Goal: Task Accomplishment & Management: Manage account settings

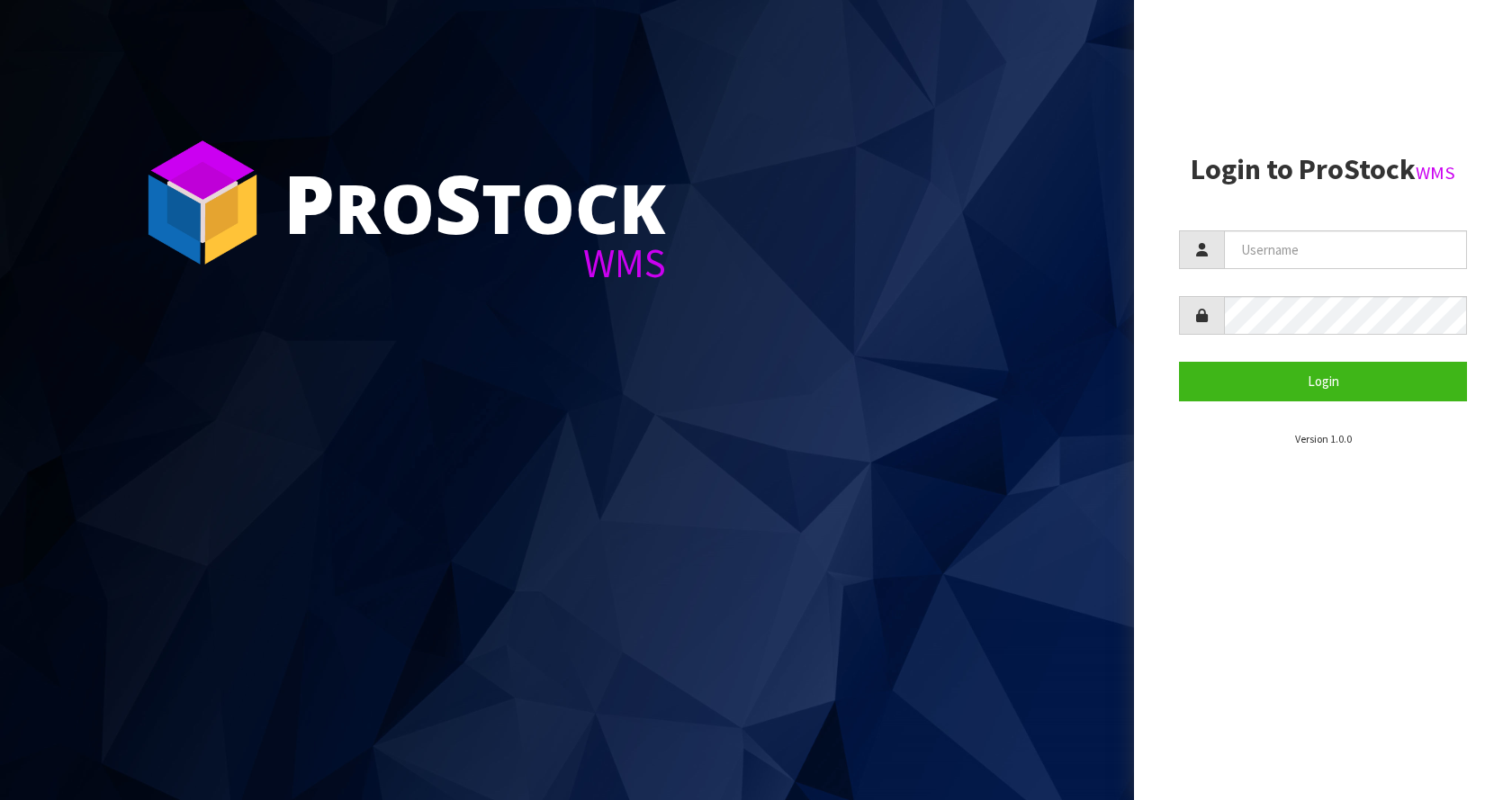
click at [1248, 229] on section "Login to ProStock WMS Login Version 1.0.0" at bounding box center [1323, 300] width 288 height 294
click at [1252, 247] on input "text" at bounding box center [1345, 250] width 243 height 39
type input "[EMAIL_ADDRESS][DOMAIN_NAME]"
click at [1179, 362] on button "Login" at bounding box center [1323, 381] width 288 height 39
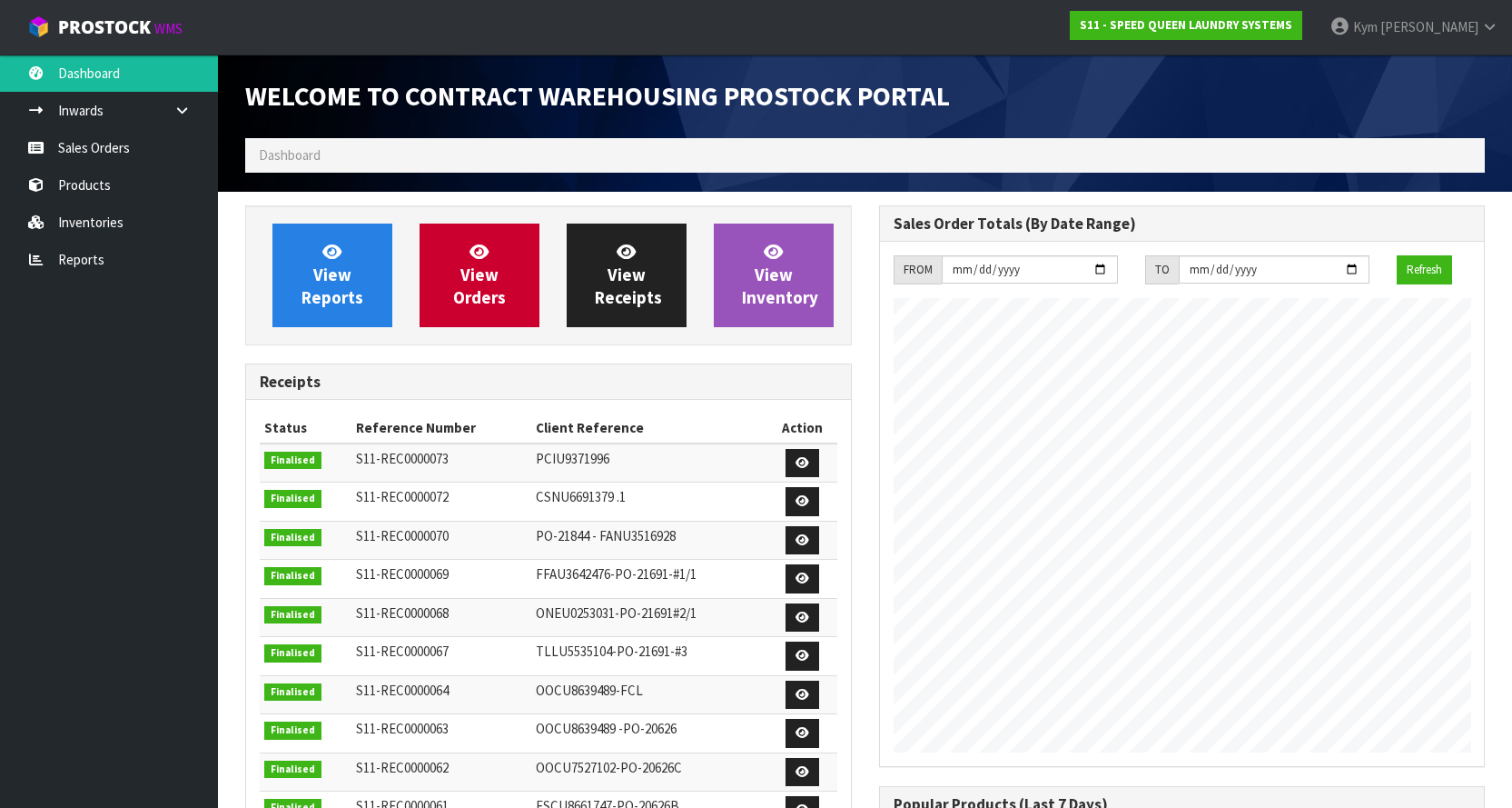
scroll to position [891, 633]
click at [168, 154] on link "Sales Orders" at bounding box center [108, 148] width 218 height 37
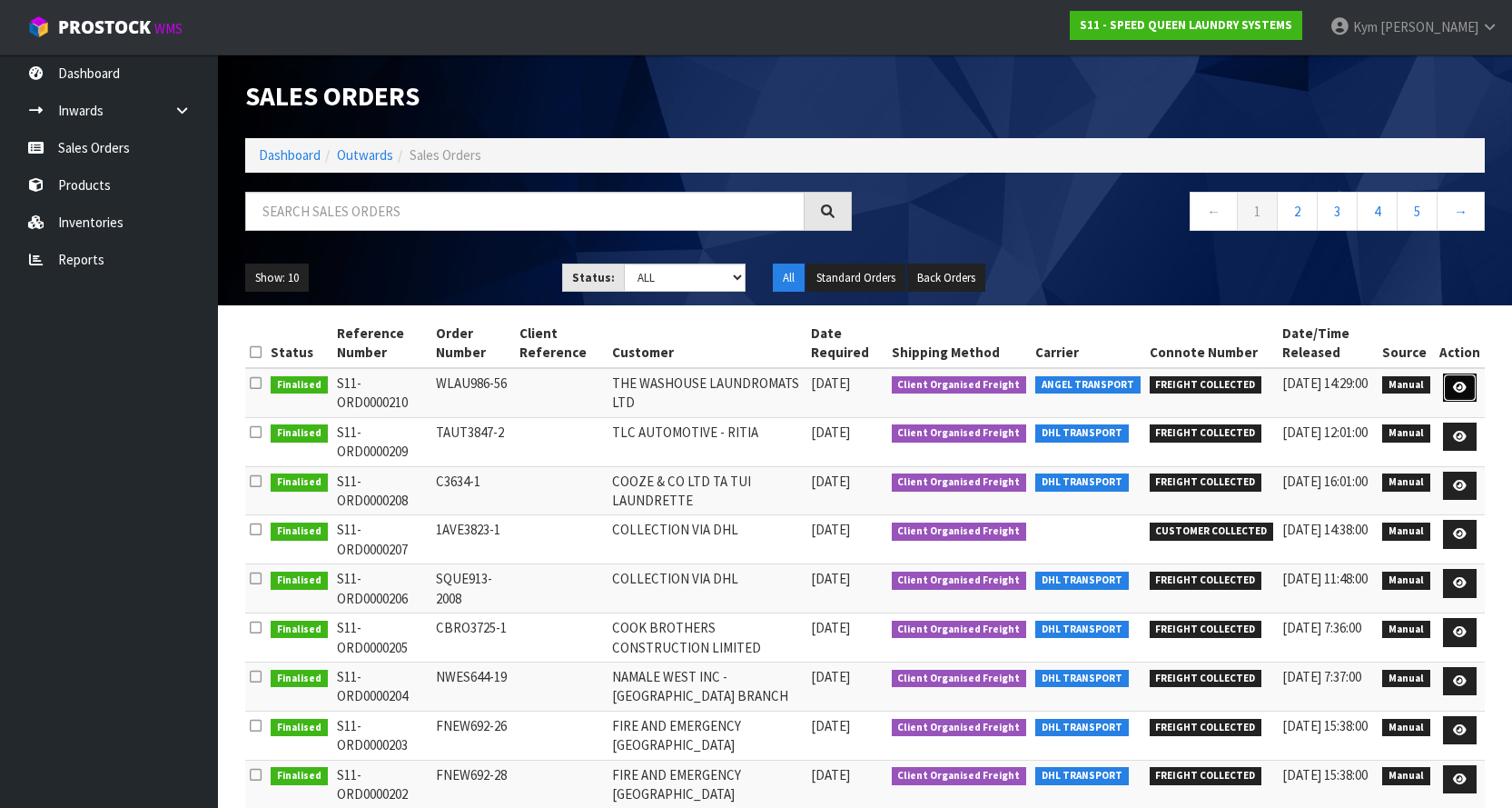
click at [1453, 384] on link at bounding box center [1460, 388] width 33 height 30
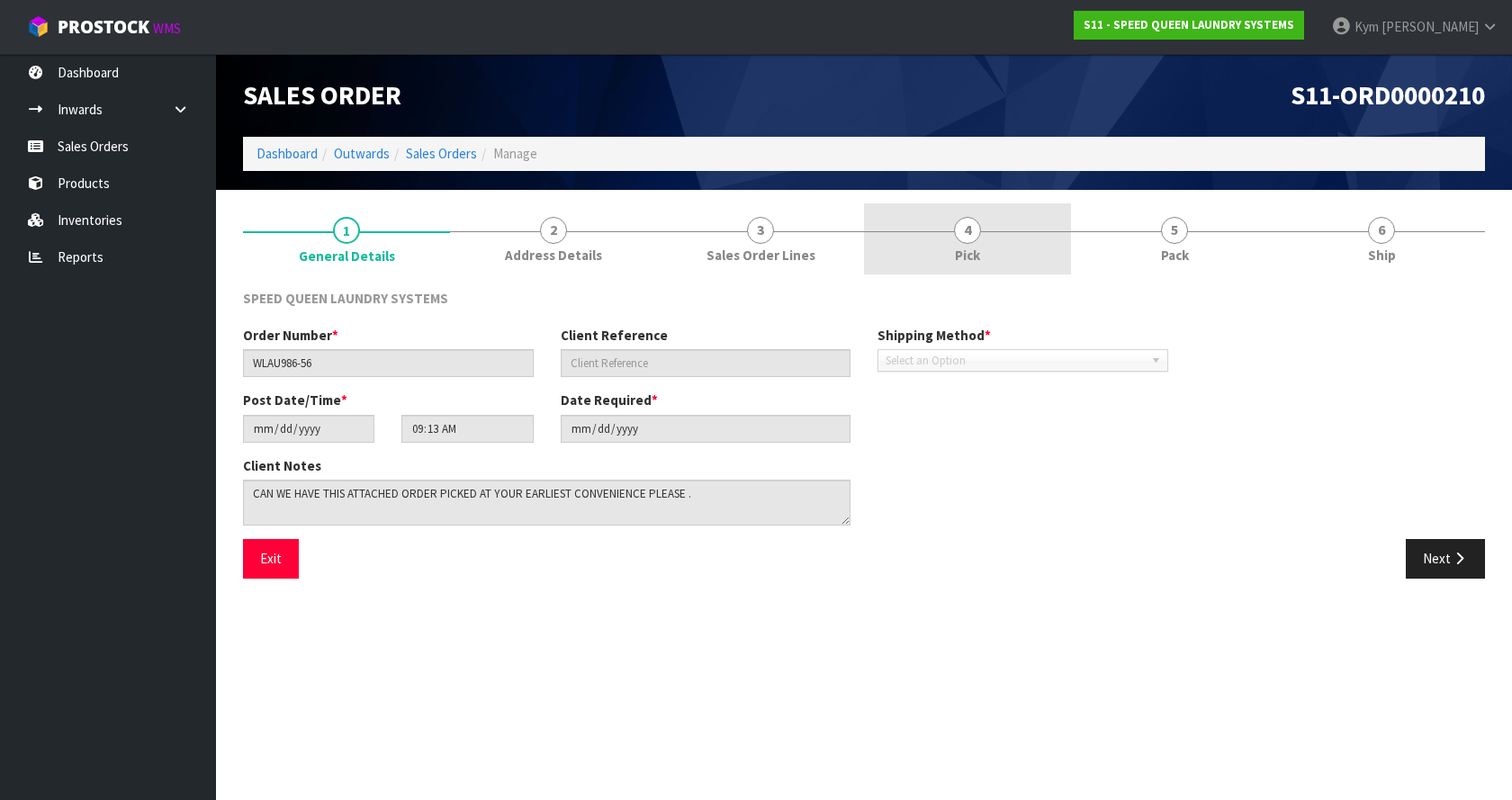
click at [1058, 244] on link "4 Pick" at bounding box center [967, 238] width 207 height 71
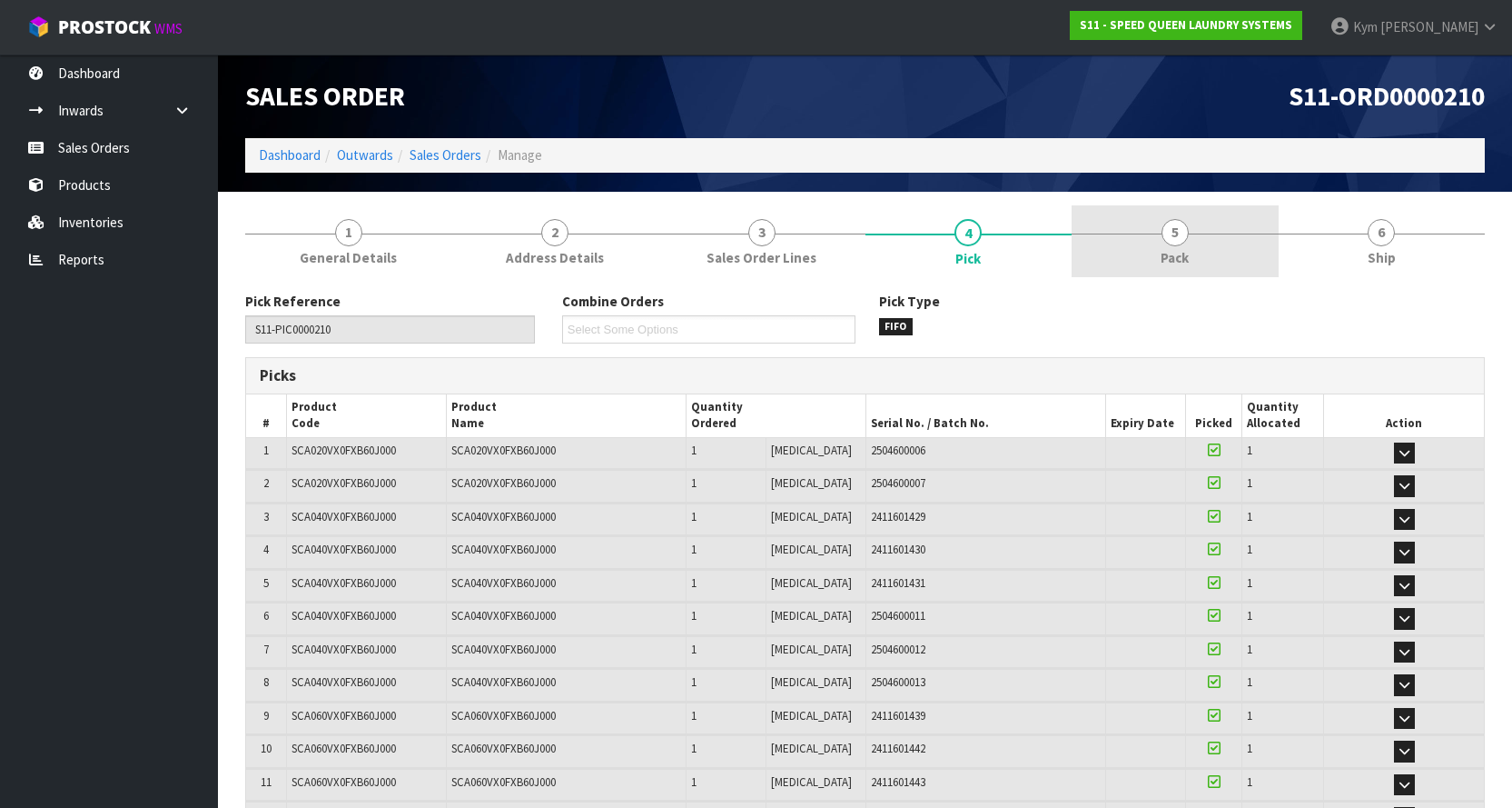
click at [1195, 243] on link "5 Pack" at bounding box center [1175, 240] width 207 height 72
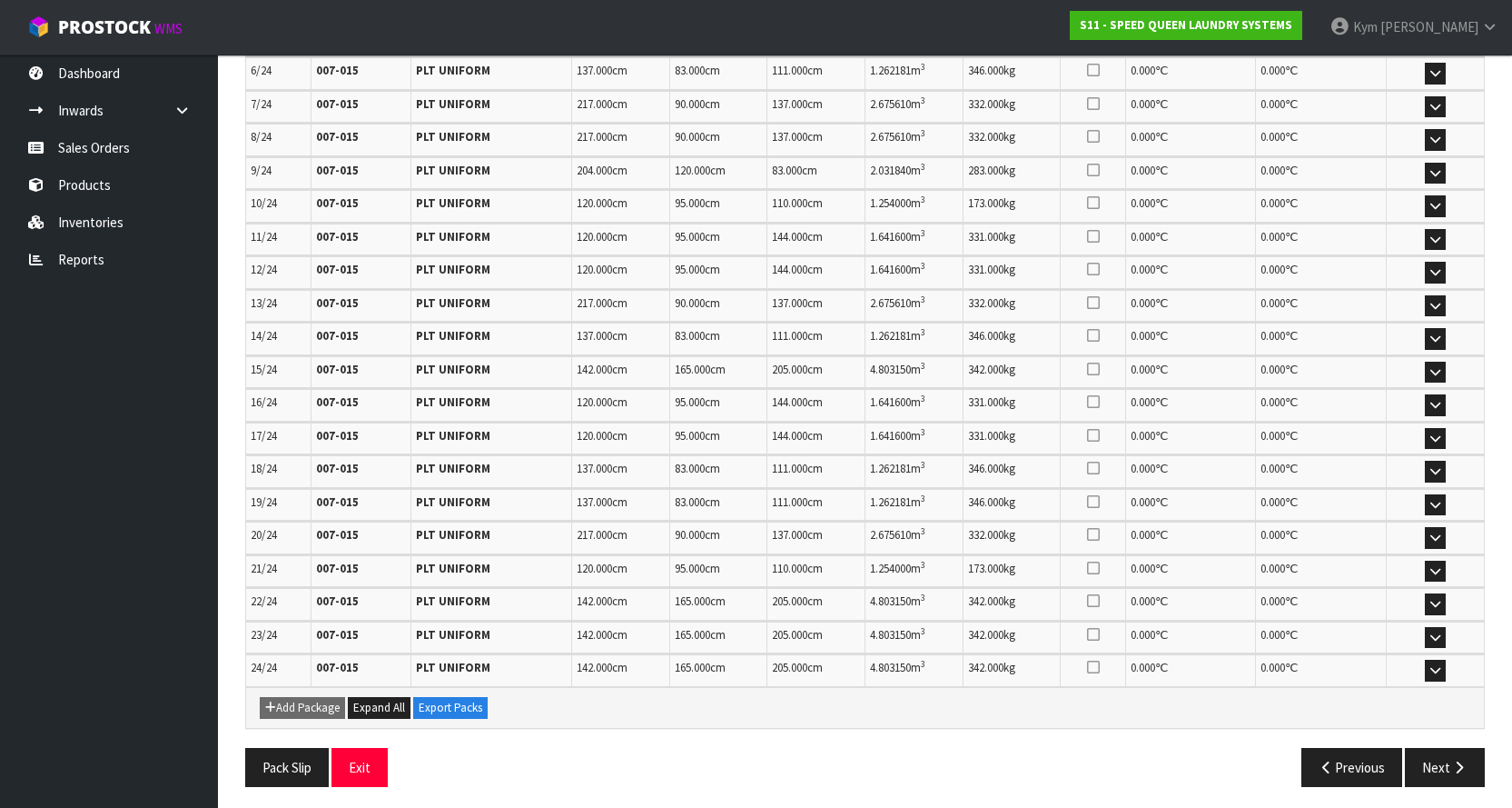
scroll to position [552, 0]
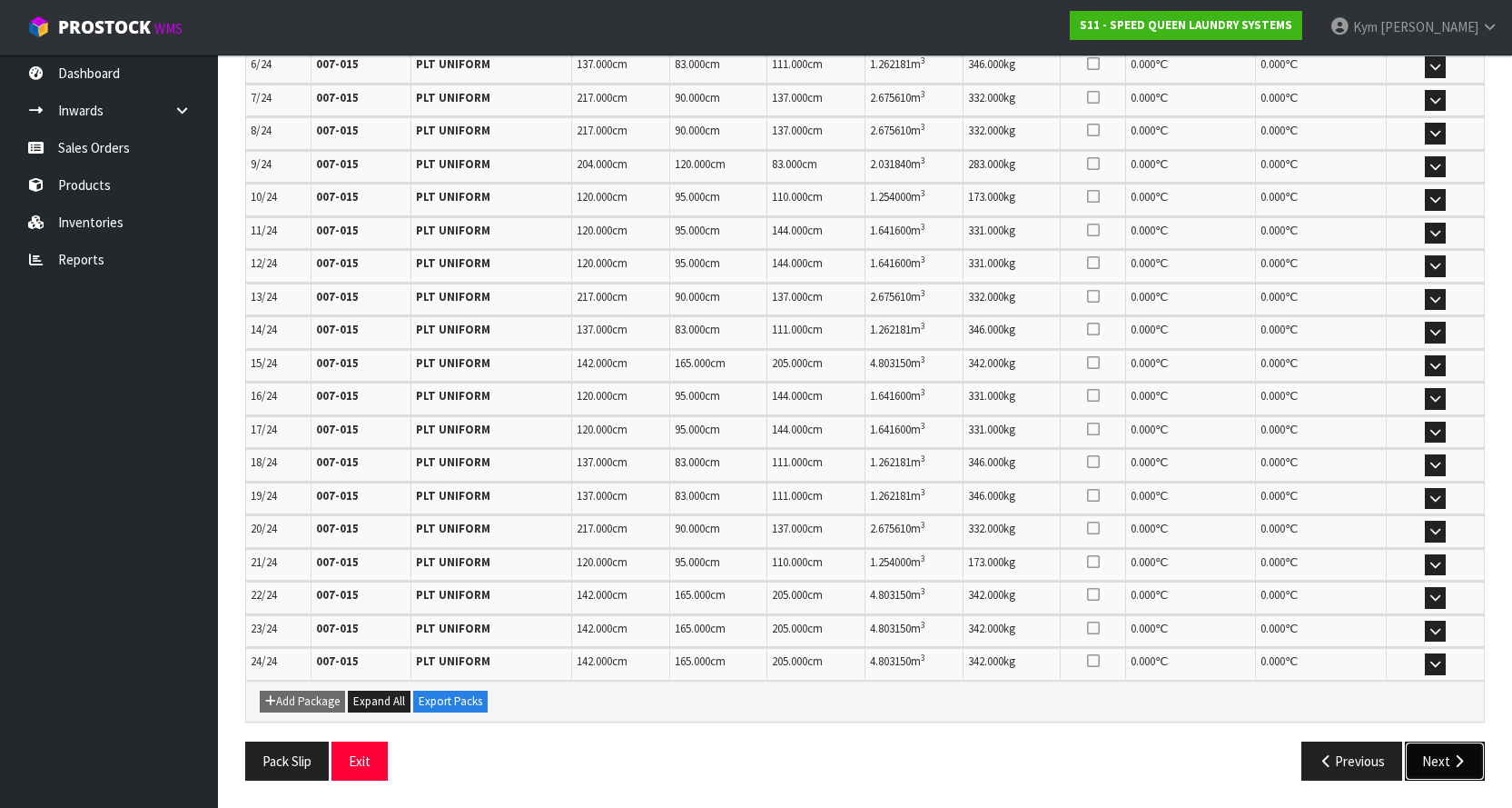
click at [1448, 752] on button "Next" at bounding box center [1444, 761] width 80 height 39
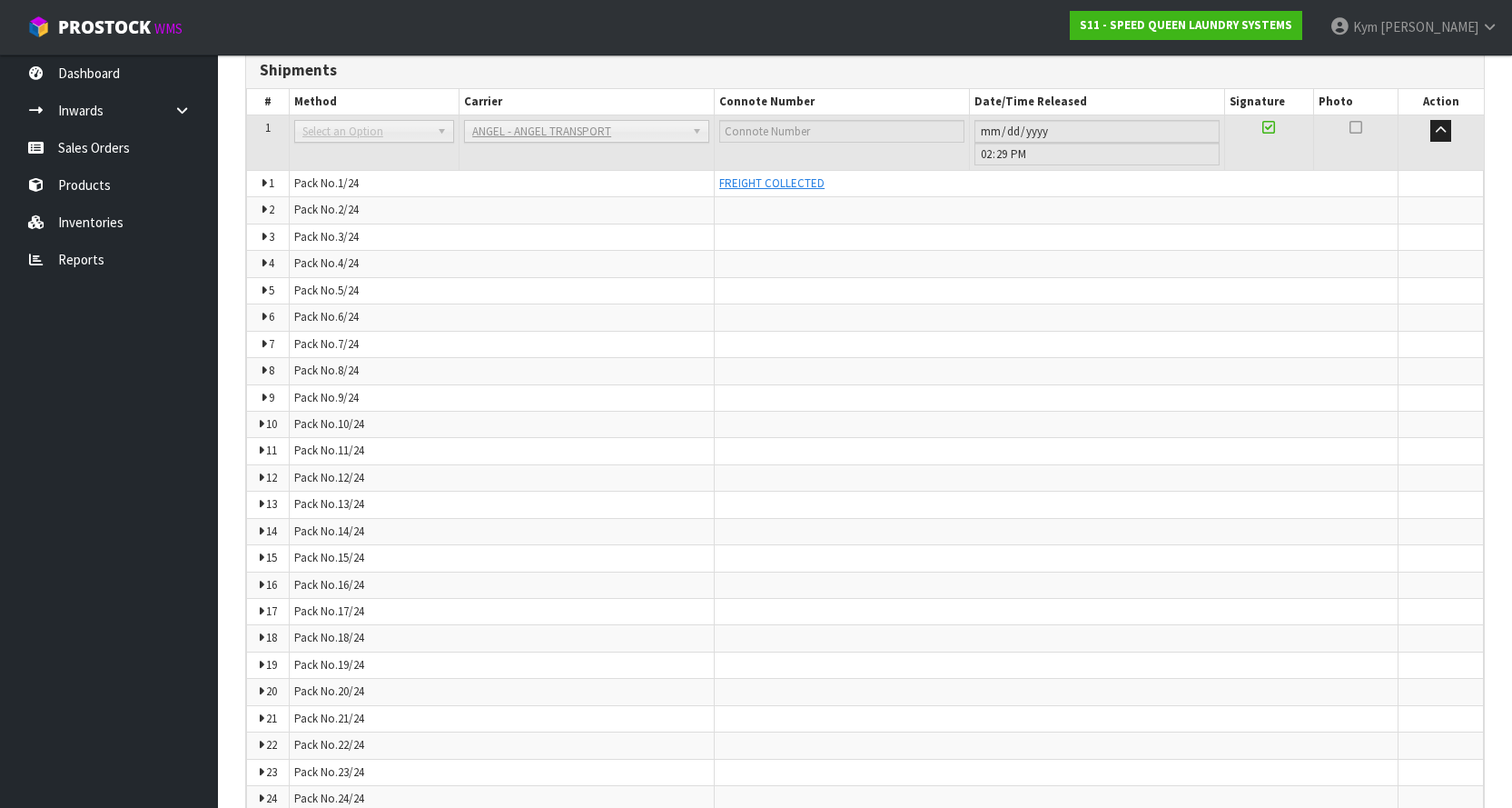
scroll to position [638, 0]
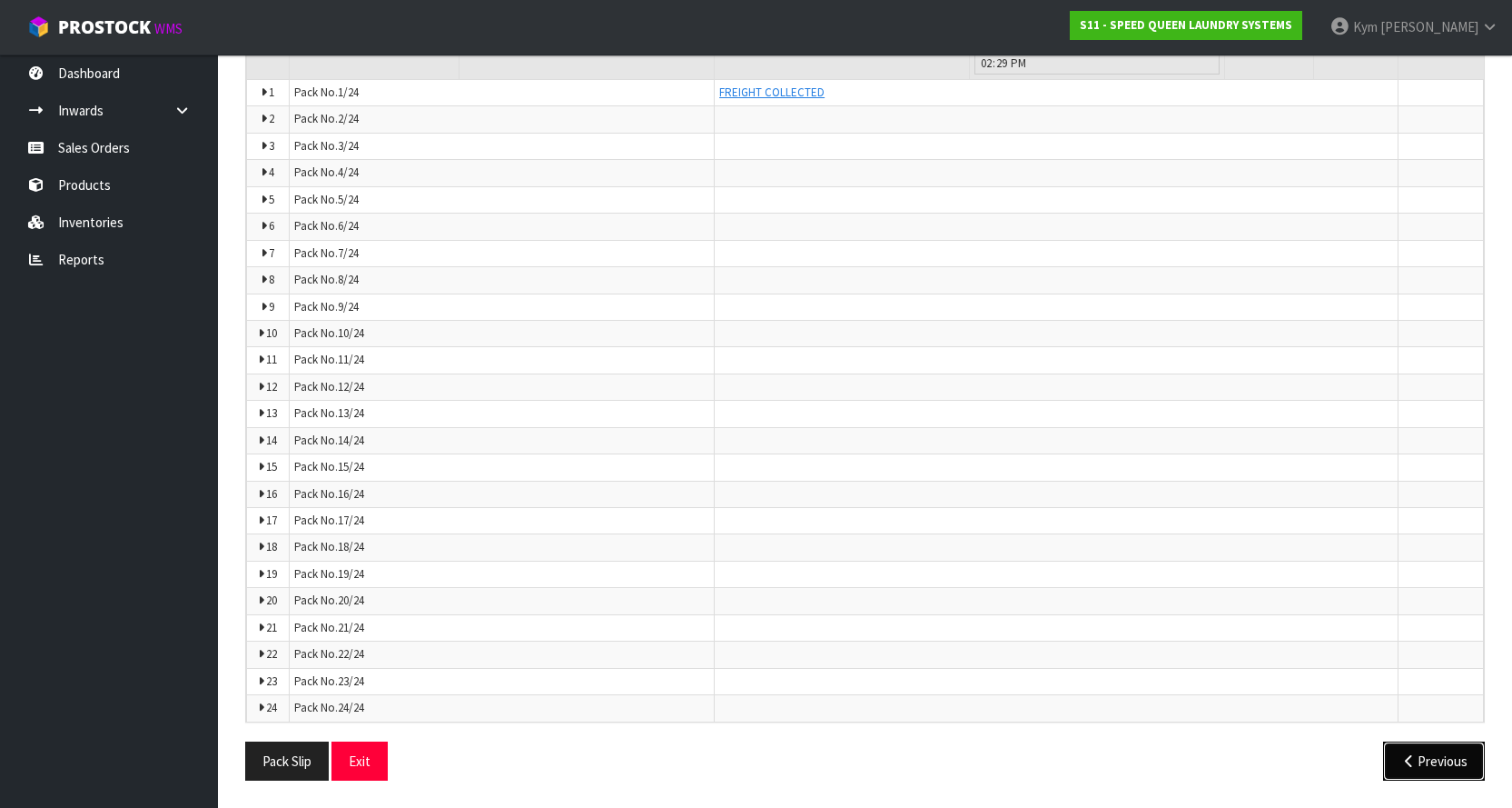
click at [1458, 751] on button "Previous" at bounding box center [1433, 761] width 101 height 39
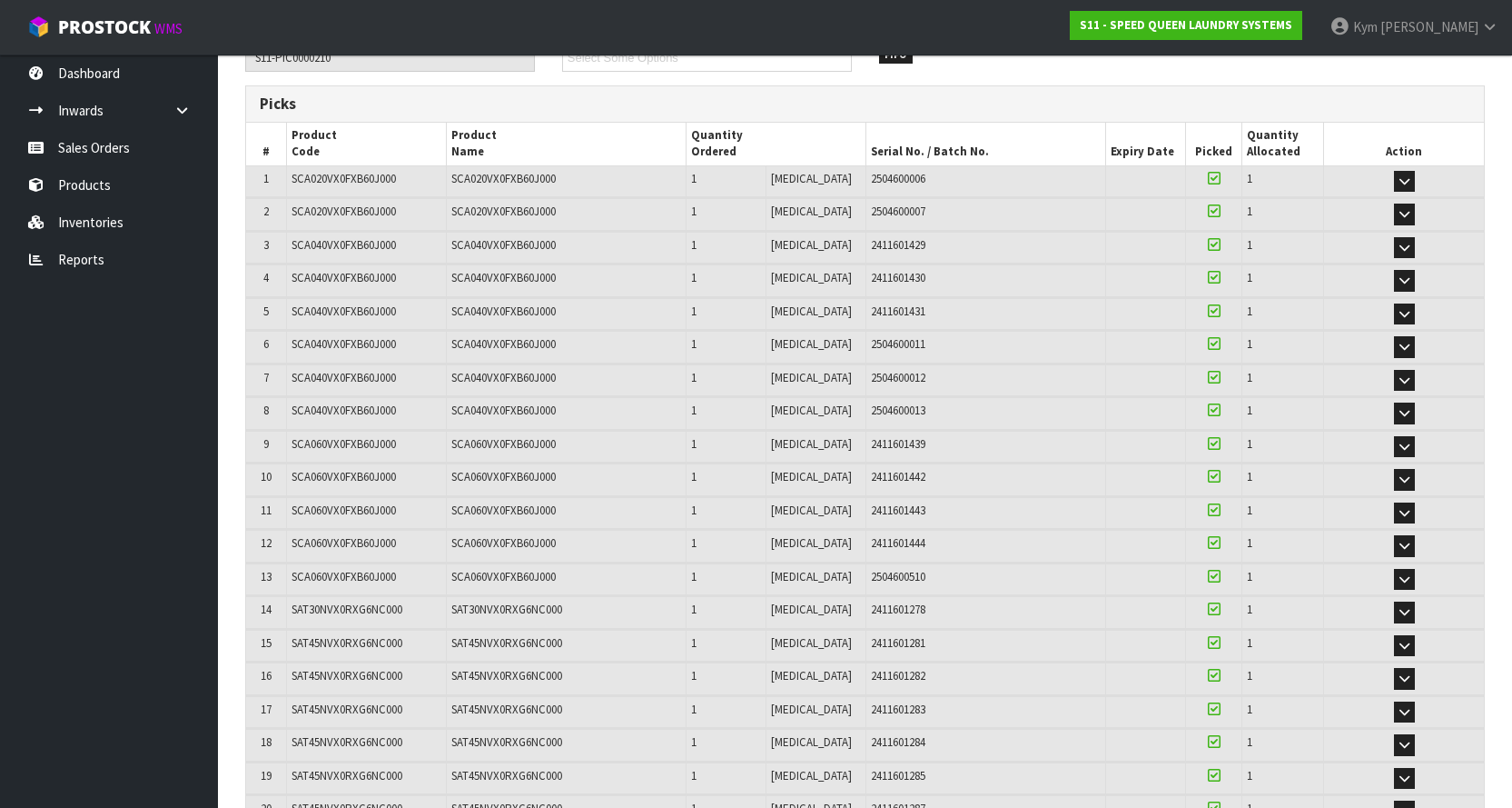
scroll to position [90, 0]
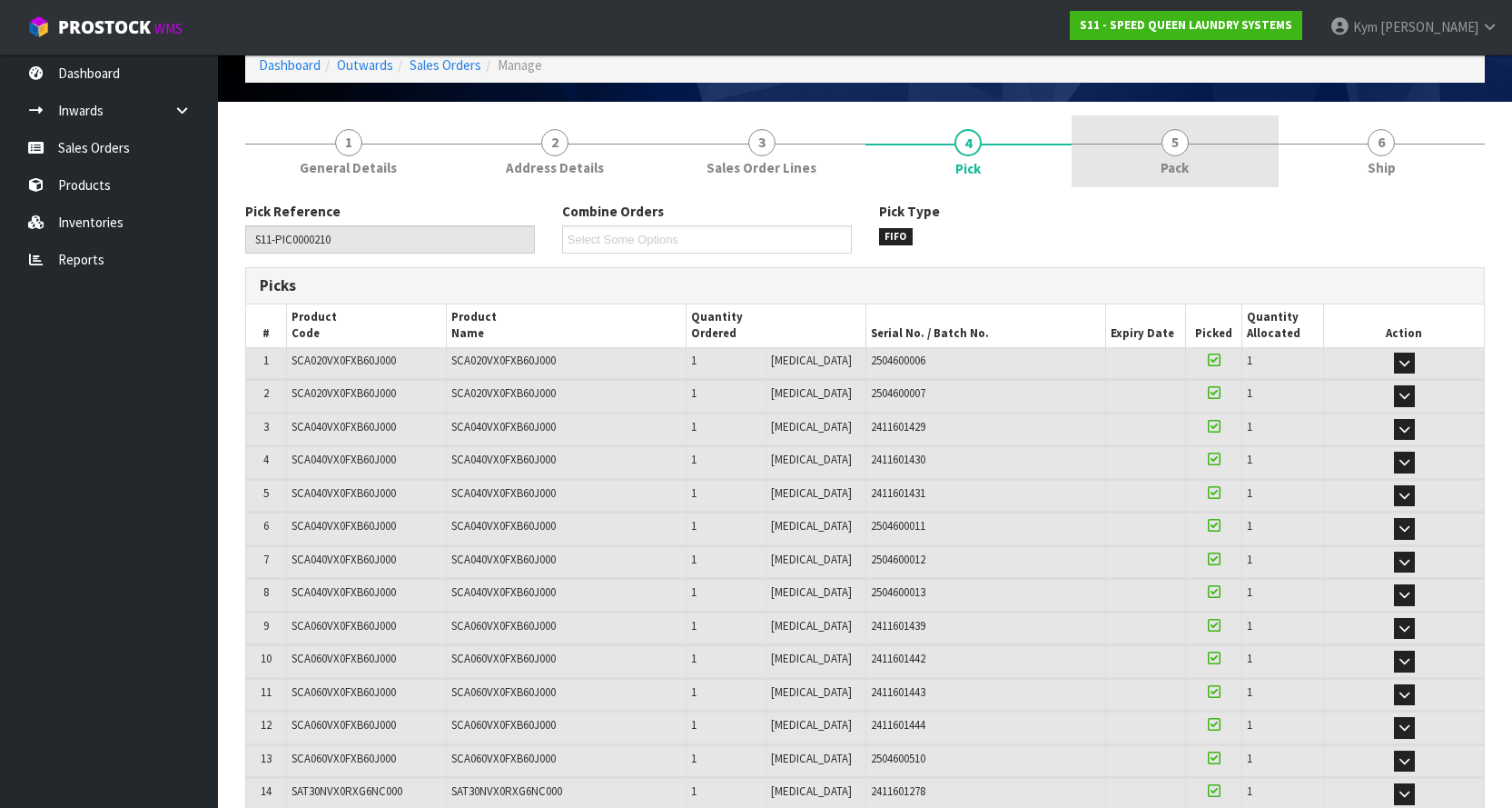
click at [1210, 180] on link "5 Pack" at bounding box center [1175, 151] width 207 height 72
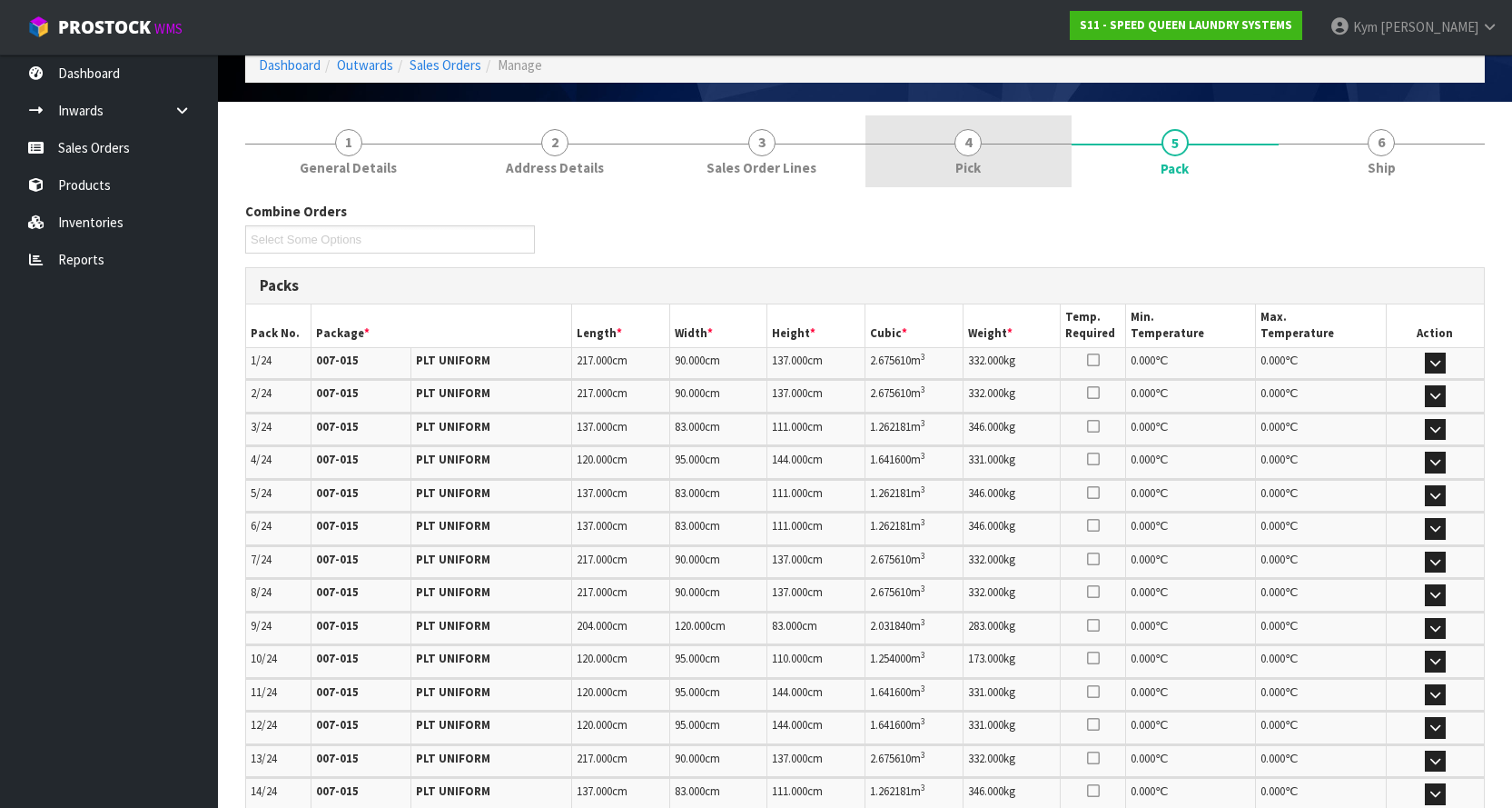
click at [1019, 117] on link "4 Pick" at bounding box center [969, 151] width 207 height 72
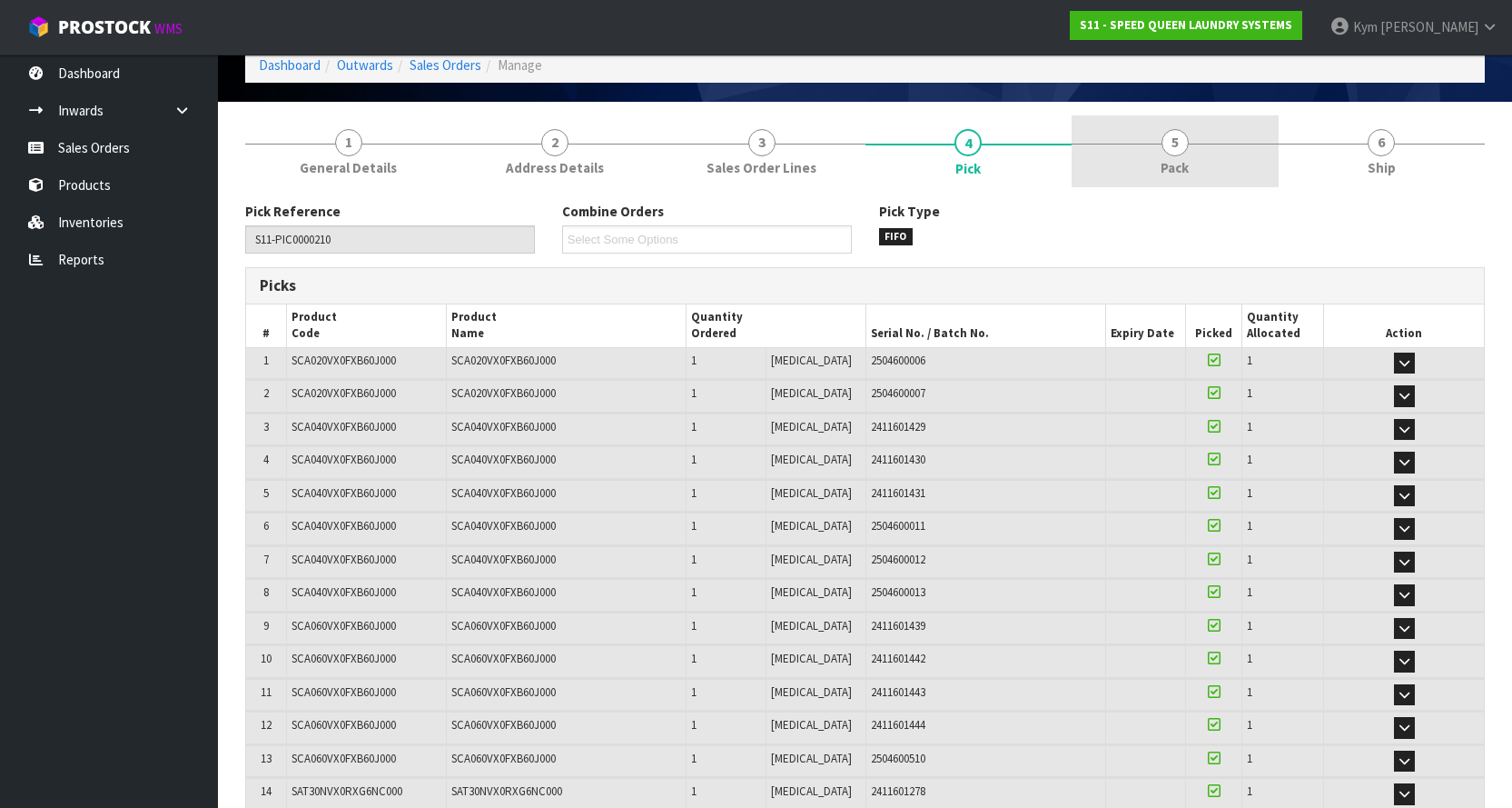
click at [1148, 165] on link "5 Pack" at bounding box center [1175, 151] width 207 height 72
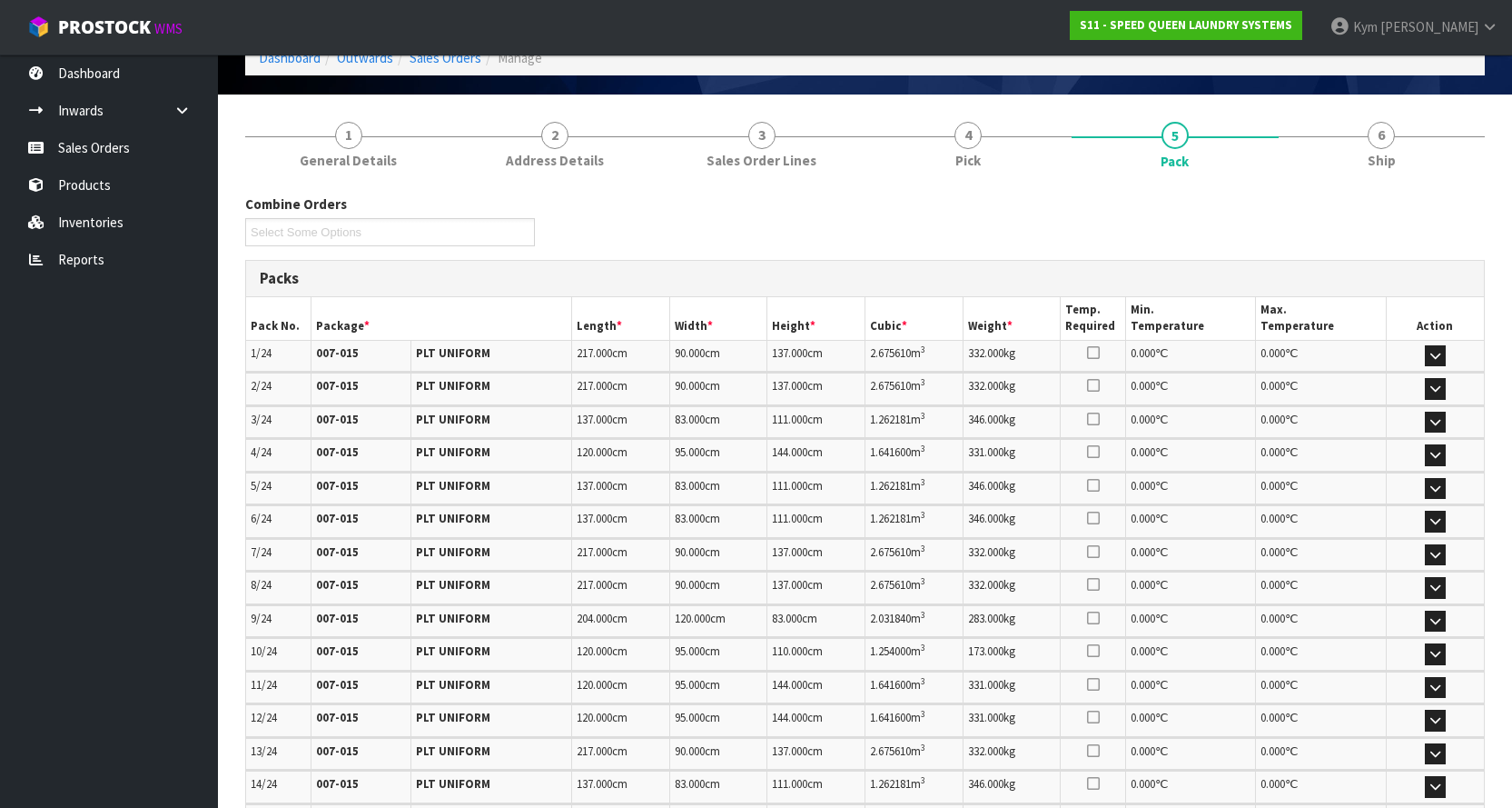
scroll to position [6, 0]
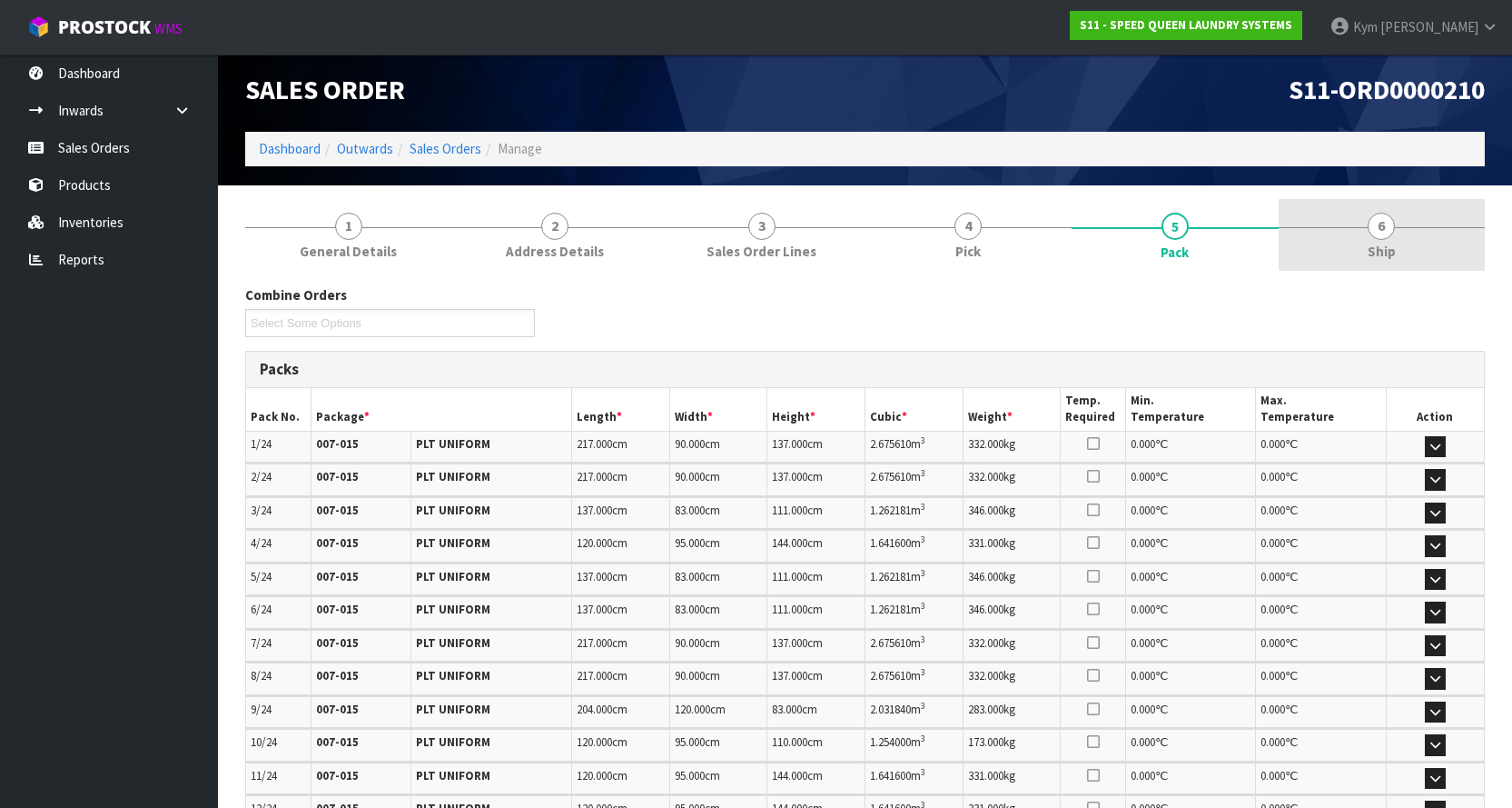
click at [1403, 242] on link "6 Ship" at bounding box center [1382, 235] width 207 height 72
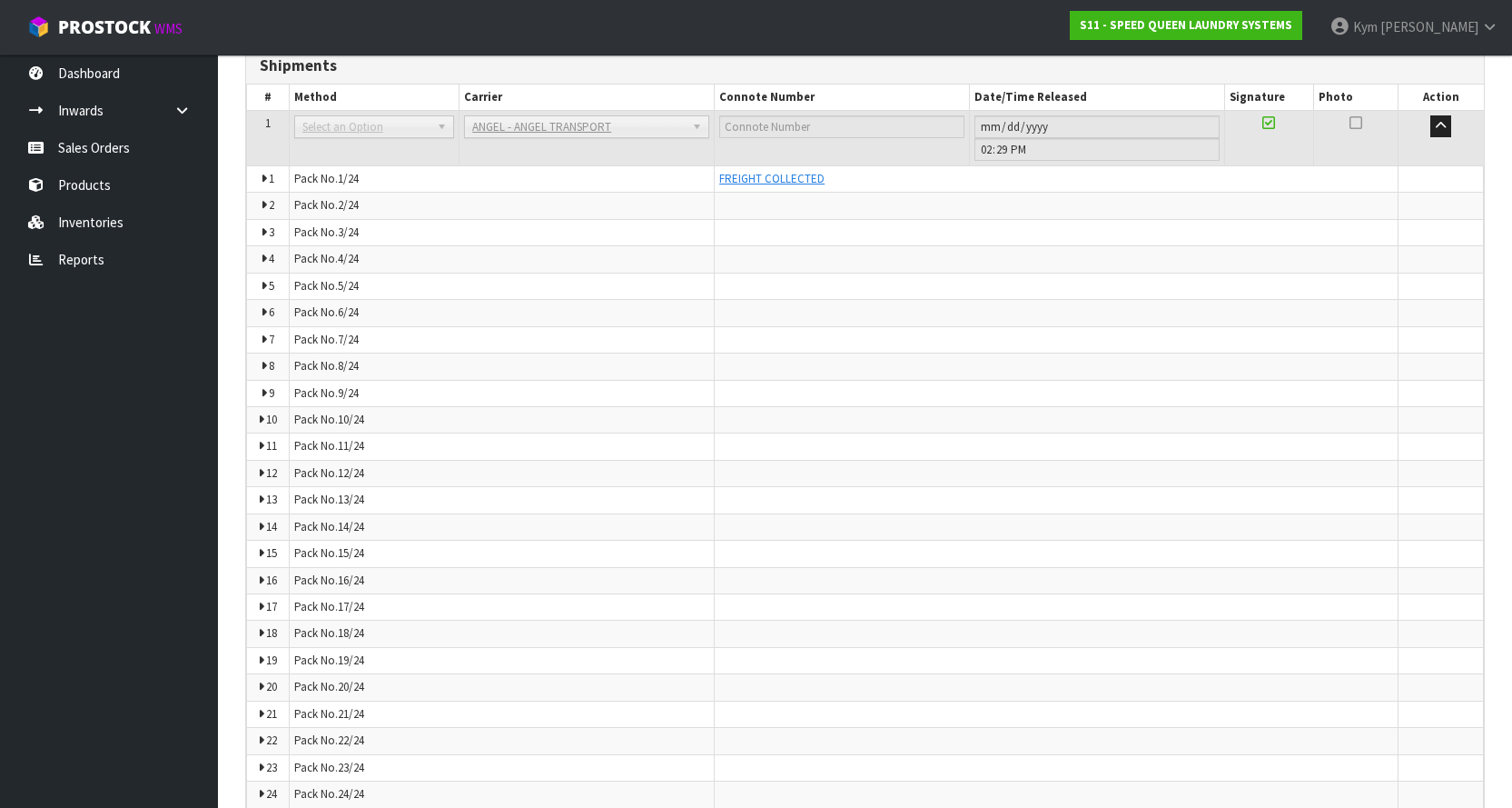
scroll to position [638, 0]
